Goal: Browse casually: Explore the website without a specific task or goal

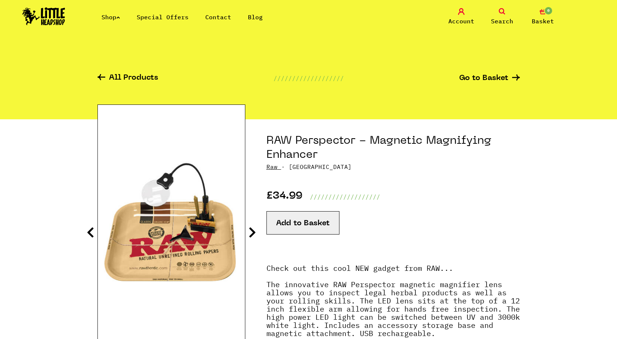
click at [115, 15] on link "Shop" at bounding box center [111, 16] width 19 height 7
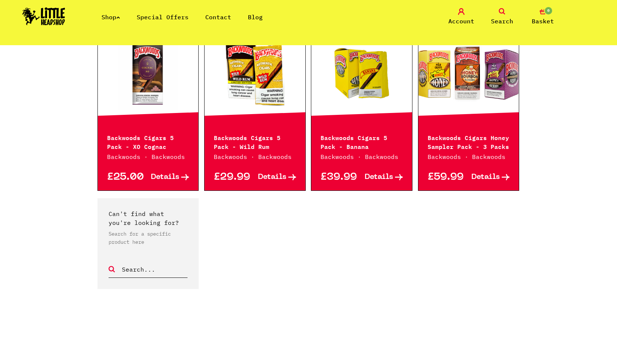
scroll to position [852, 0]
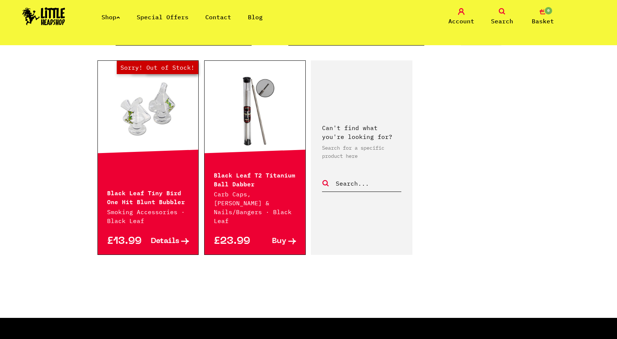
scroll to position [148, 0]
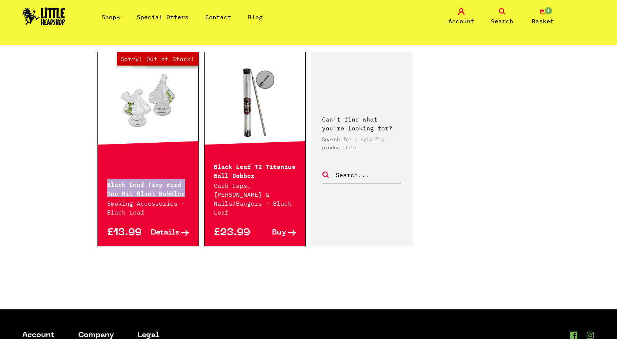
drag, startPoint x: 104, startPoint y: 173, endPoint x: 184, endPoint y: 183, distance: 80.2
click at [184, 183] on div "Black Leaf Tiny Bird One Hit Blunt Bubbler Smoking Accessories · Black Leaf" at bounding box center [148, 193] width 101 height 47
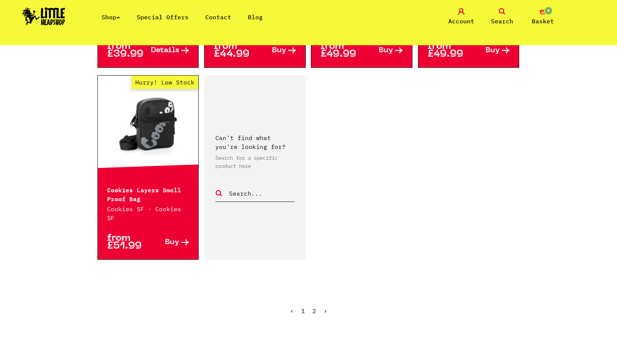
scroll to position [1148, 0]
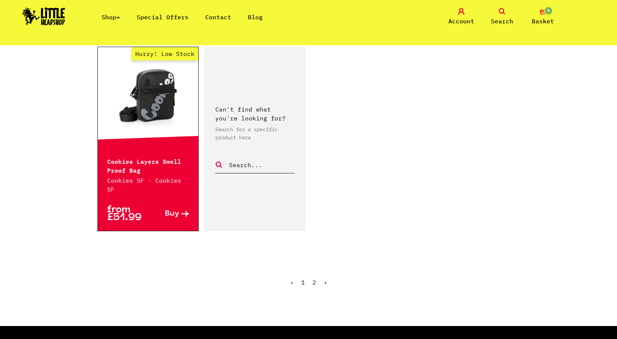
click at [316, 272] on ul "‹ 1 2 ›" at bounding box center [308, 288] width 422 height 32
click at [315, 279] on link "2" at bounding box center [314, 282] width 4 height 7
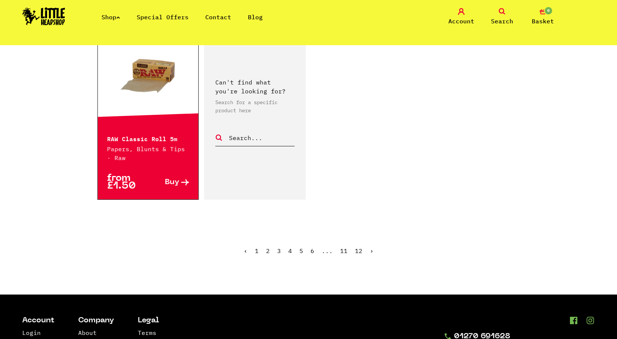
scroll to position [1222, 0]
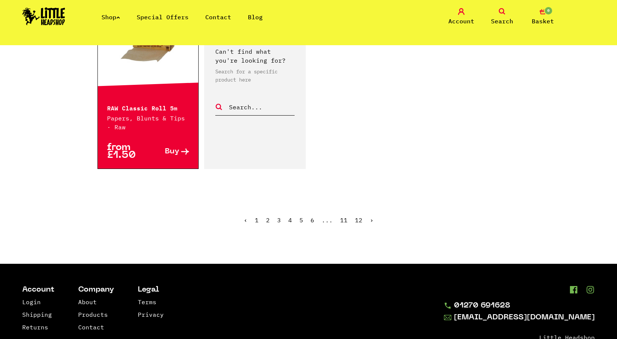
click at [268, 220] on link "2" at bounding box center [268, 219] width 4 height 7
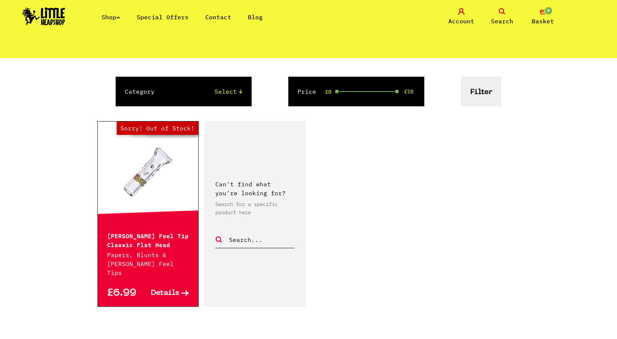
scroll to position [111, 0]
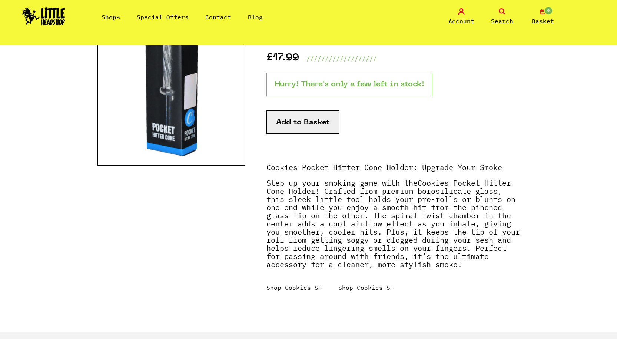
scroll to position [74, 0]
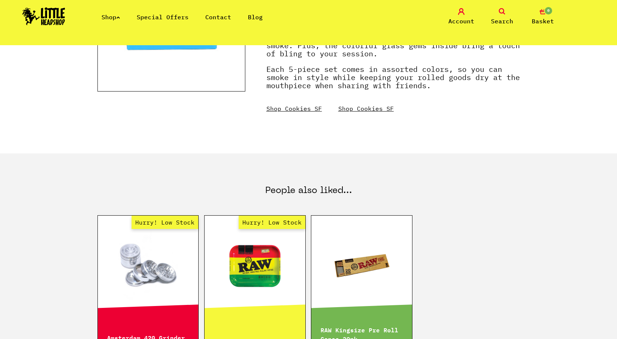
scroll to position [296, 0]
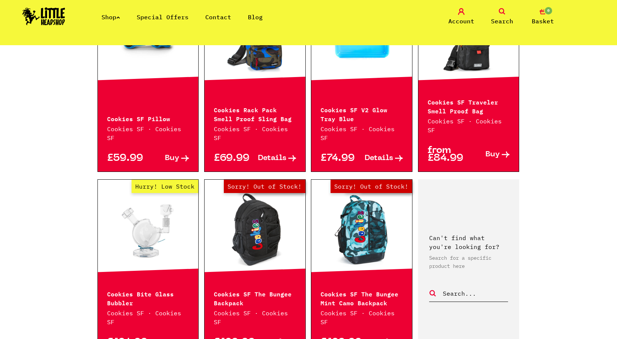
scroll to position [259, 0]
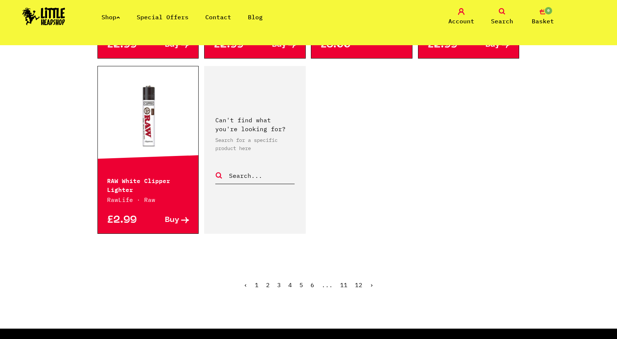
scroll to position [1222, 0]
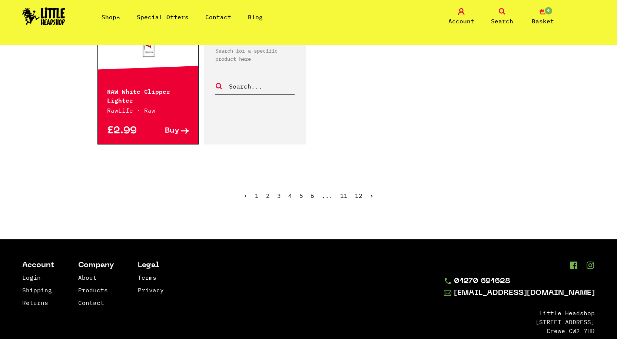
click at [280, 192] on link "3" at bounding box center [279, 195] width 4 height 7
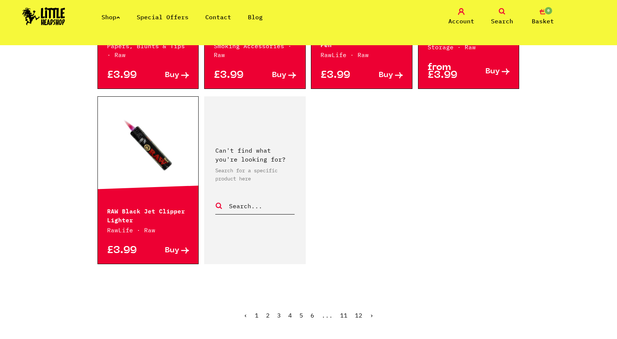
scroll to position [1185, 0]
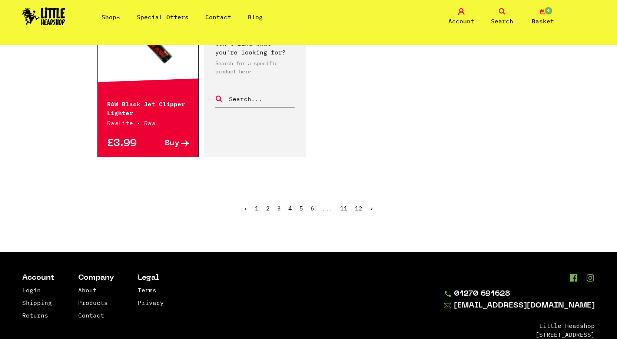
click at [290, 208] on link "4" at bounding box center [290, 207] width 4 height 7
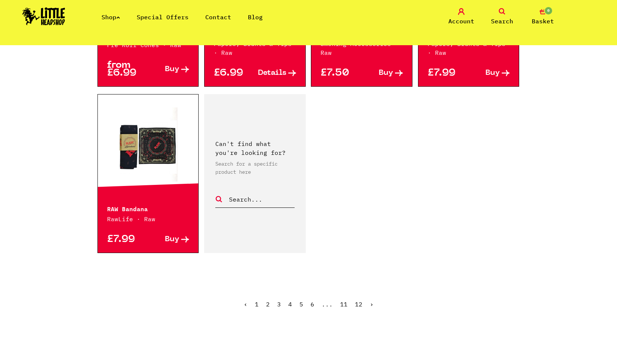
scroll to position [1074, 0]
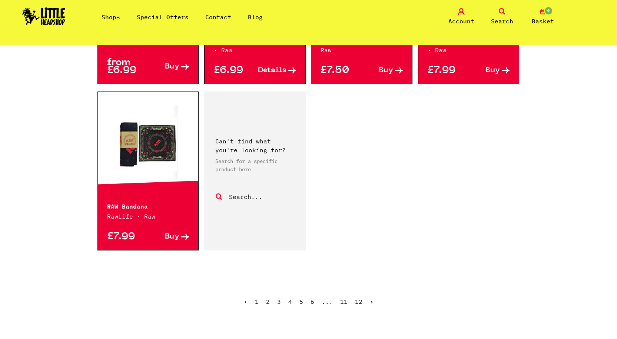
click at [300, 298] on link "5" at bounding box center [301, 301] width 4 height 7
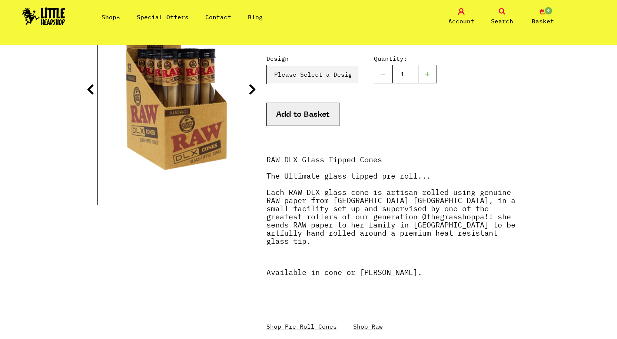
scroll to position [74, 0]
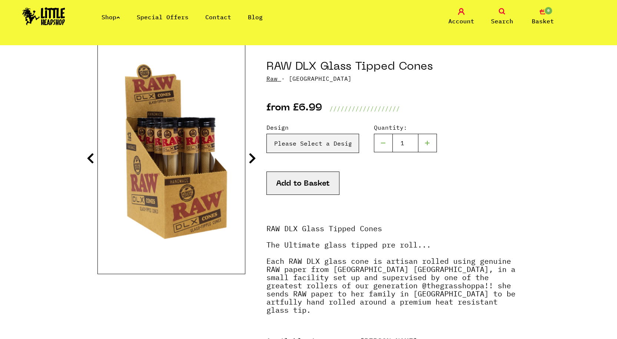
click at [255, 159] on icon at bounding box center [252, 158] width 7 height 12
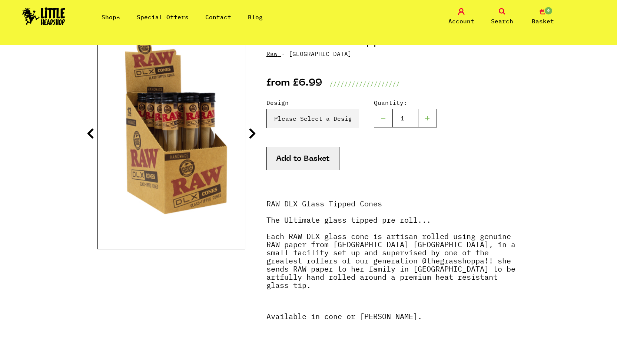
scroll to position [111, 0]
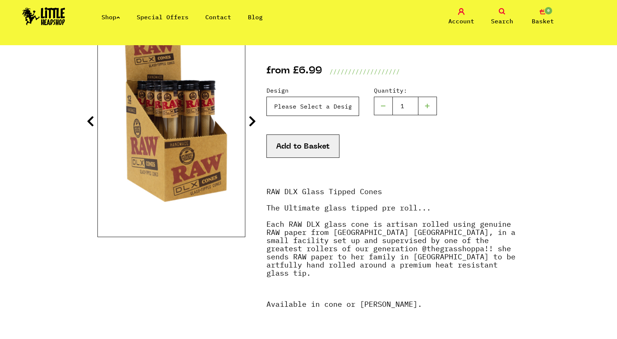
click at [315, 103] on select "Please Select a Design Cone - £6.99 [PERSON_NAME] - £6.99" at bounding box center [312, 106] width 93 height 19
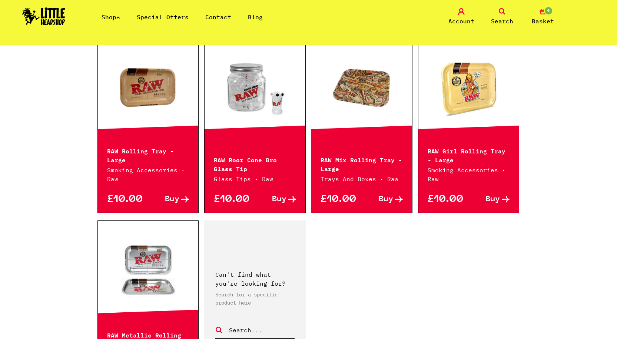
scroll to position [1148, 0]
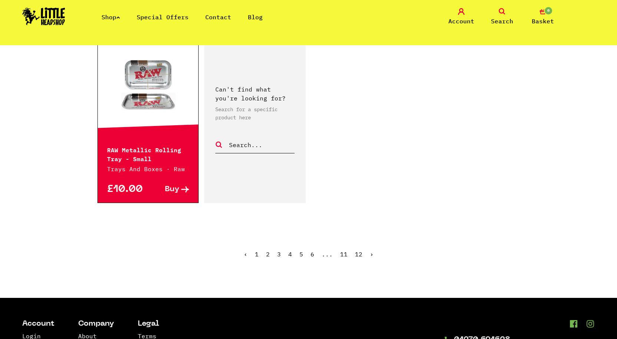
click at [312, 250] on link "6" at bounding box center [312, 253] width 4 height 7
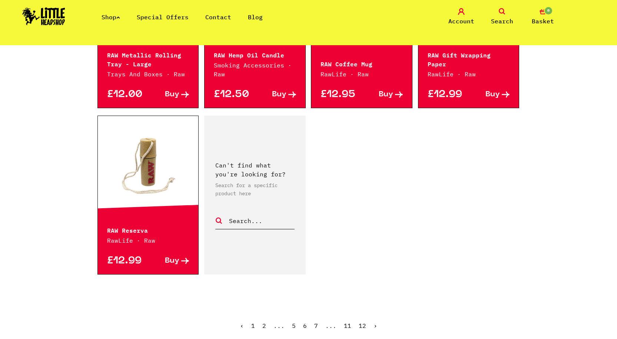
scroll to position [1111, 0]
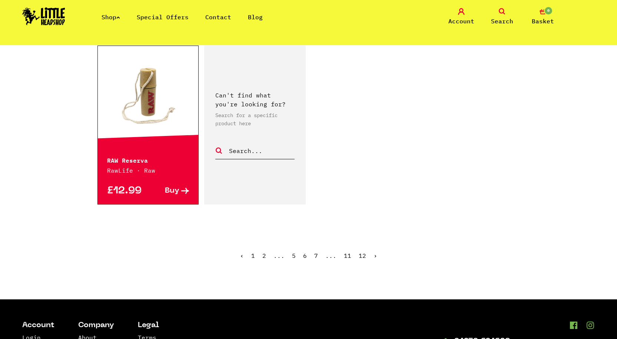
click at [316, 255] on link "7" at bounding box center [316, 255] width 4 height 7
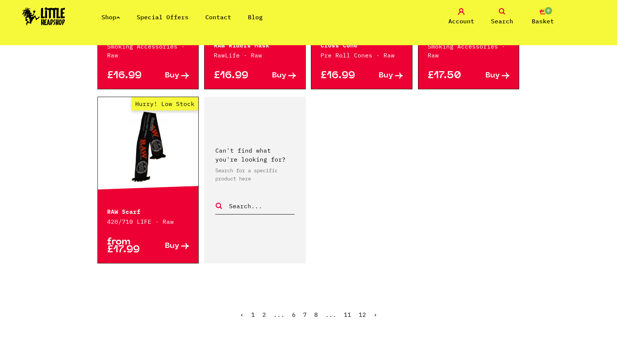
scroll to position [1074, 0]
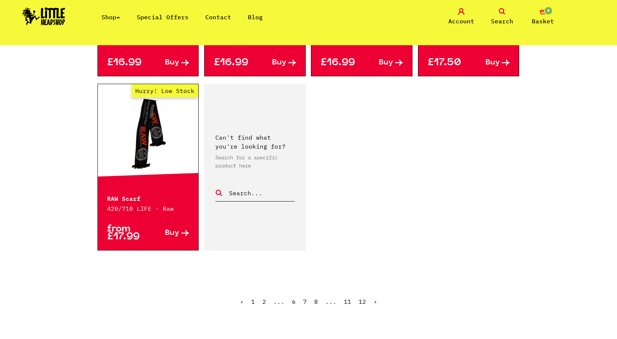
click at [316, 301] on link "8" at bounding box center [316, 301] width 4 height 7
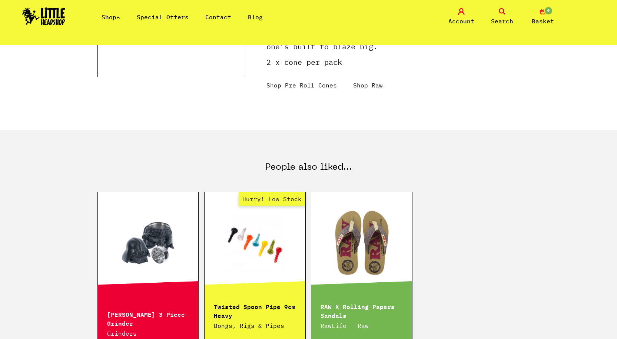
scroll to position [296, 0]
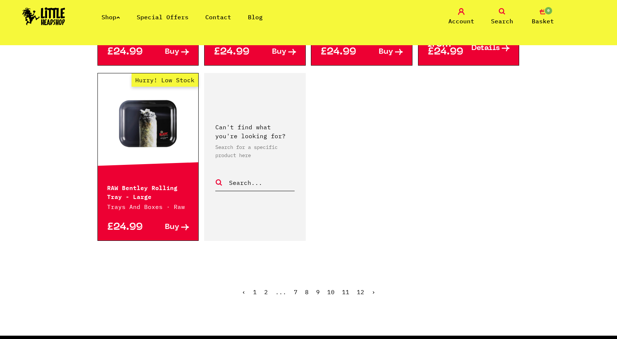
scroll to position [1074, 0]
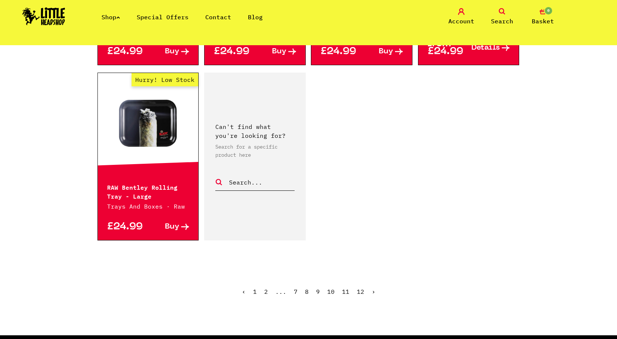
click at [318, 292] on link "9" at bounding box center [318, 291] width 4 height 7
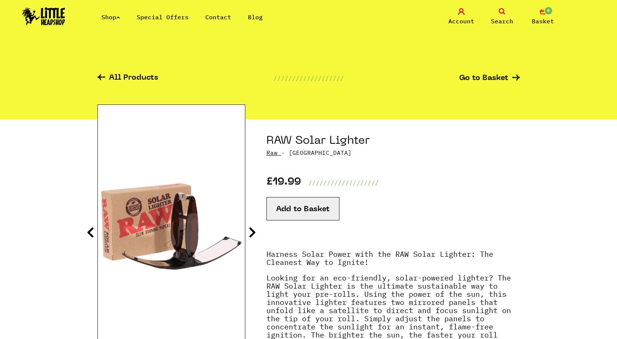
click at [255, 231] on icon at bounding box center [252, 232] width 7 height 12
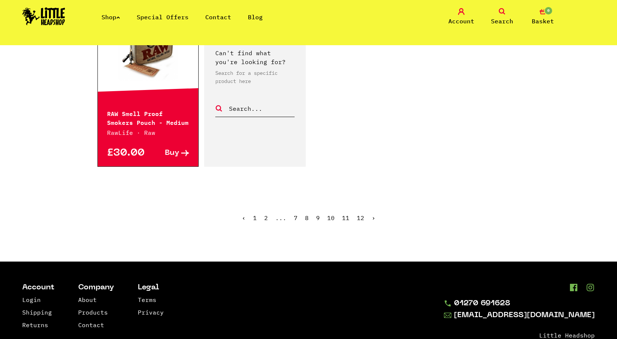
scroll to position [1148, 0]
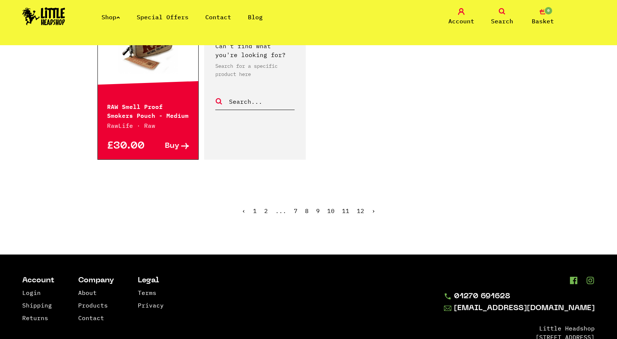
click at [331, 207] on link "10" at bounding box center [330, 210] width 7 height 7
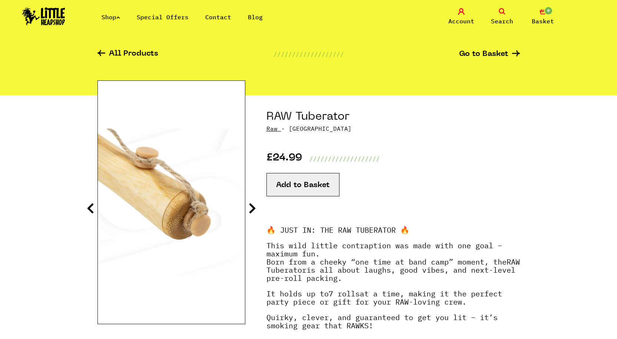
scroll to position [37, 0]
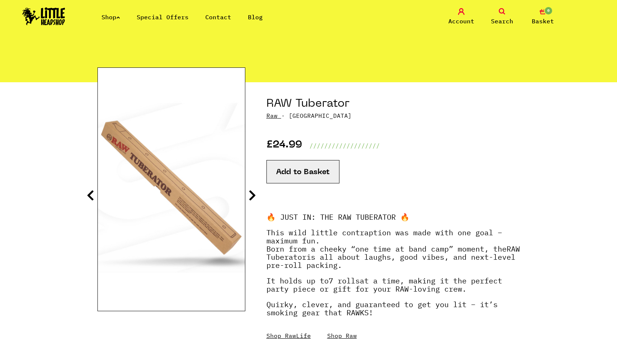
click at [253, 194] on icon at bounding box center [252, 195] width 7 height 12
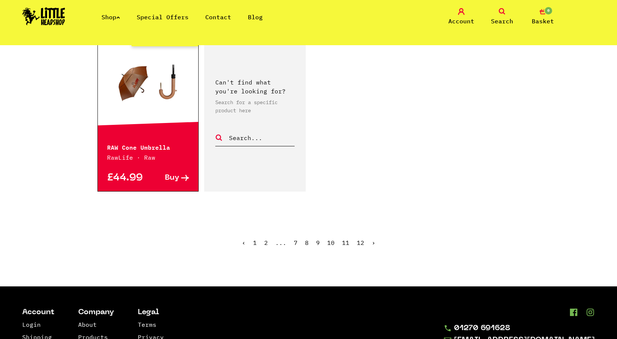
scroll to position [1111, 0]
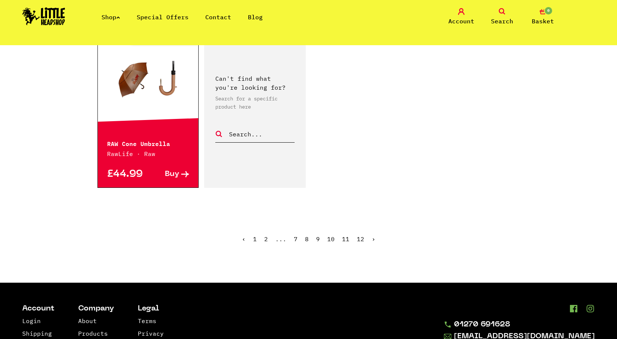
click at [347, 239] on link "11" at bounding box center [345, 238] width 7 height 7
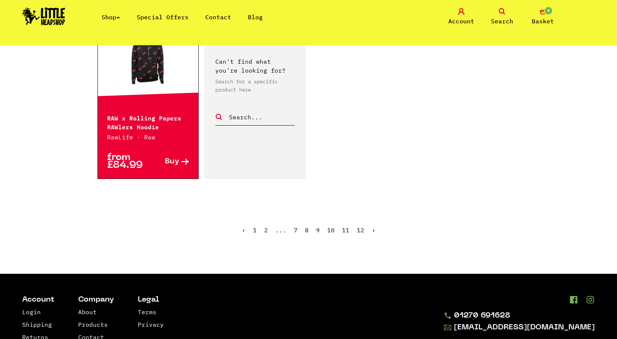
scroll to position [1148, 0]
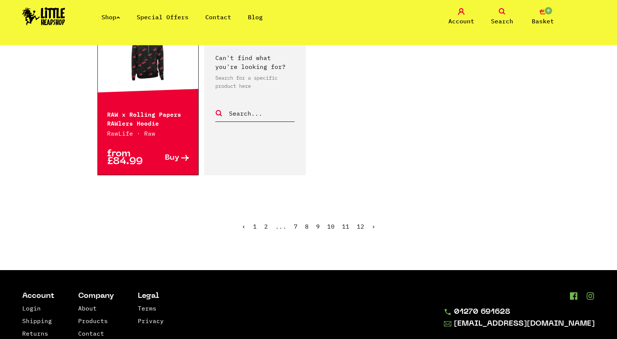
click at [362, 227] on link "12" at bounding box center [360, 226] width 7 height 7
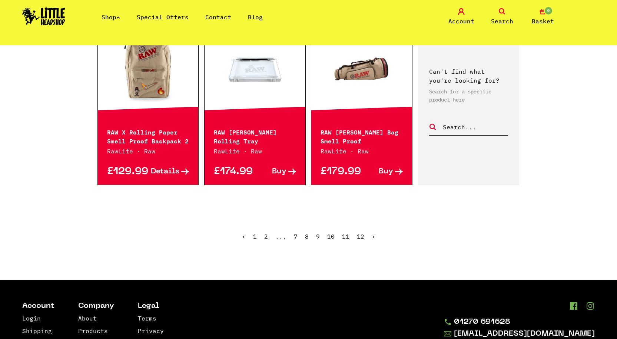
scroll to position [445, 0]
